Goal: Obtain resource: Download file/media

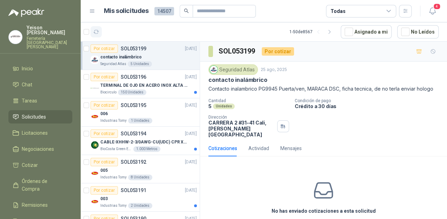
click at [98, 33] on icon "button" at bounding box center [96, 32] width 6 height 6
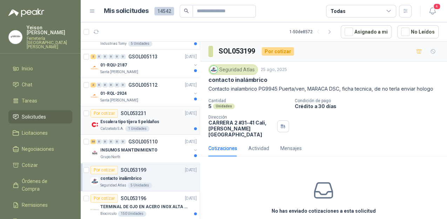
scroll to position [28, 0]
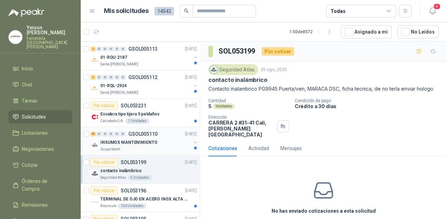
click at [113, 147] on p "Grupo North" at bounding box center [110, 150] width 20 height 6
click at [113, 146] on div "INSUMOS MANTENIMIENTO" at bounding box center [145, 142] width 91 height 8
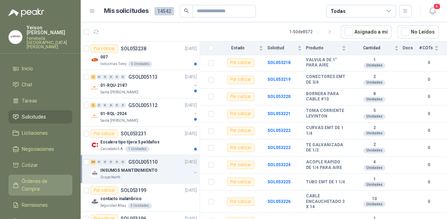
click at [44, 178] on span "Órdenes de Compra" at bounding box center [44, 185] width 44 height 15
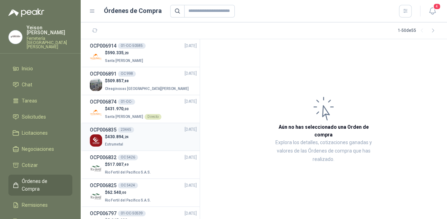
click at [124, 137] on span ",24" at bounding box center [125, 137] width 5 height 4
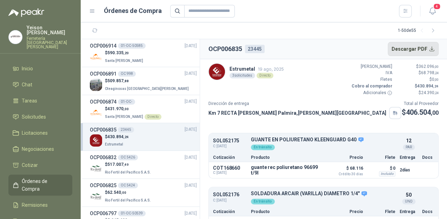
click at [428, 50] on button "Descargar PDF" at bounding box center [412, 49] width 51 height 14
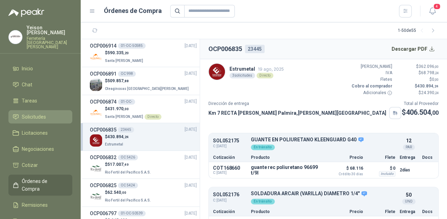
click at [55, 113] on link "Solicitudes" at bounding box center [40, 116] width 64 height 13
